Goal: Find contact information: Find contact information

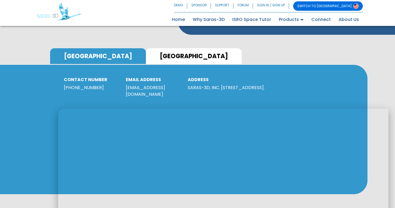
scroll to position [274, 0]
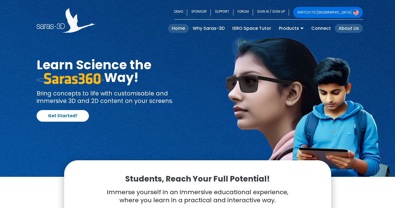
click at [350, 26] on link "About Us" at bounding box center [349, 28] width 28 height 9
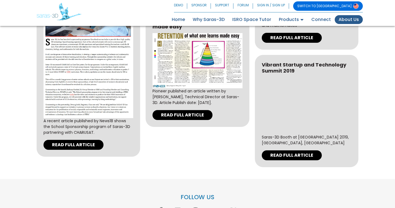
scroll to position [1703, 0]
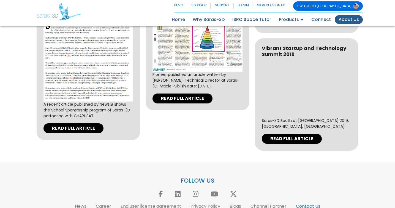
click at [302, 203] on link "Contact Us" at bounding box center [308, 206] width 24 height 6
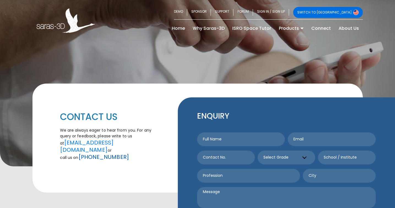
drag, startPoint x: 124, startPoint y: 144, endPoint x: 92, endPoint y: 146, distance: 32.6
click at [91, 146] on p "We are always eager to hear from you. For any query or feedback, please write t…" at bounding box center [109, 143] width 99 height 33
copy link "6355949931"
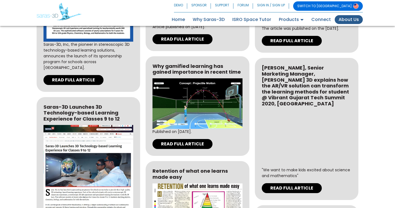
scroll to position [1498, 0]
